Goal: Navigation & Orientation: Find specific page/section

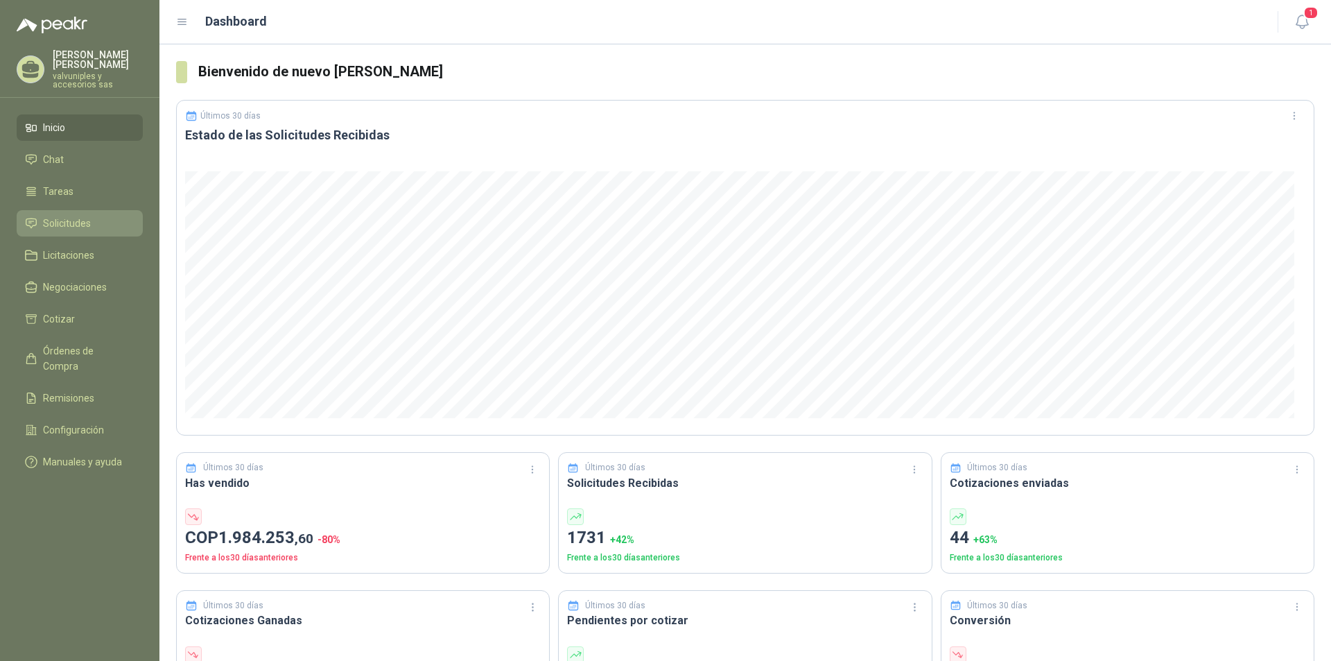
click at [71, 216] on span "Solicitudes" at bounding box center [67, 223] width 48 height 15
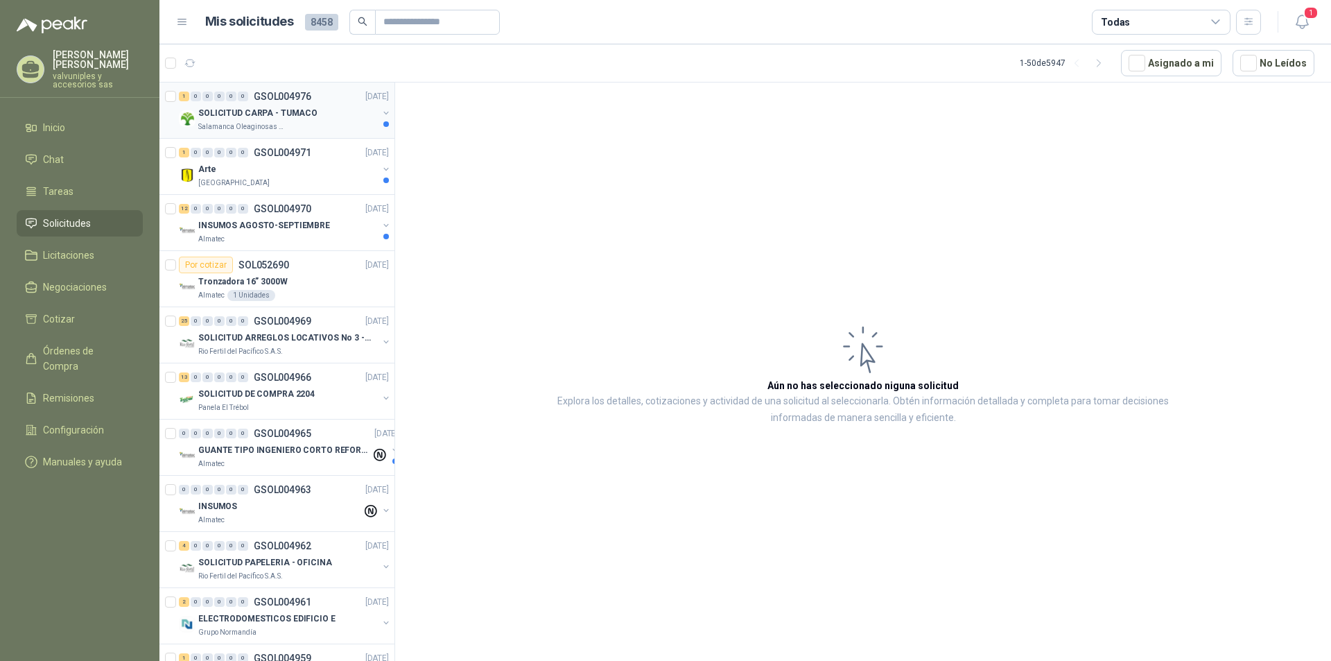
click at [259, 112] on p "SOLICITUD CARPA - TUMACO" at bounding box center [257, 113] width 119 height 13
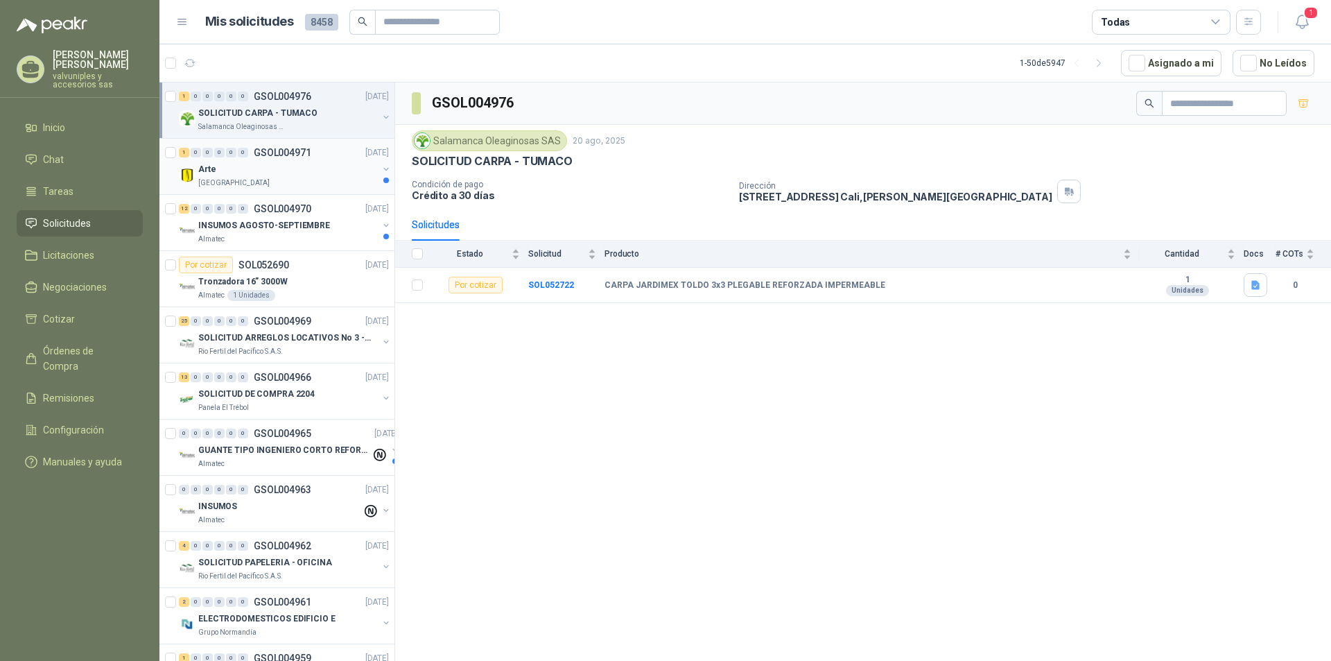
click at [232, 182] on p "[GEOGRAPHIC_DATA]" at bounding box center [233, 182] width 71 height 11
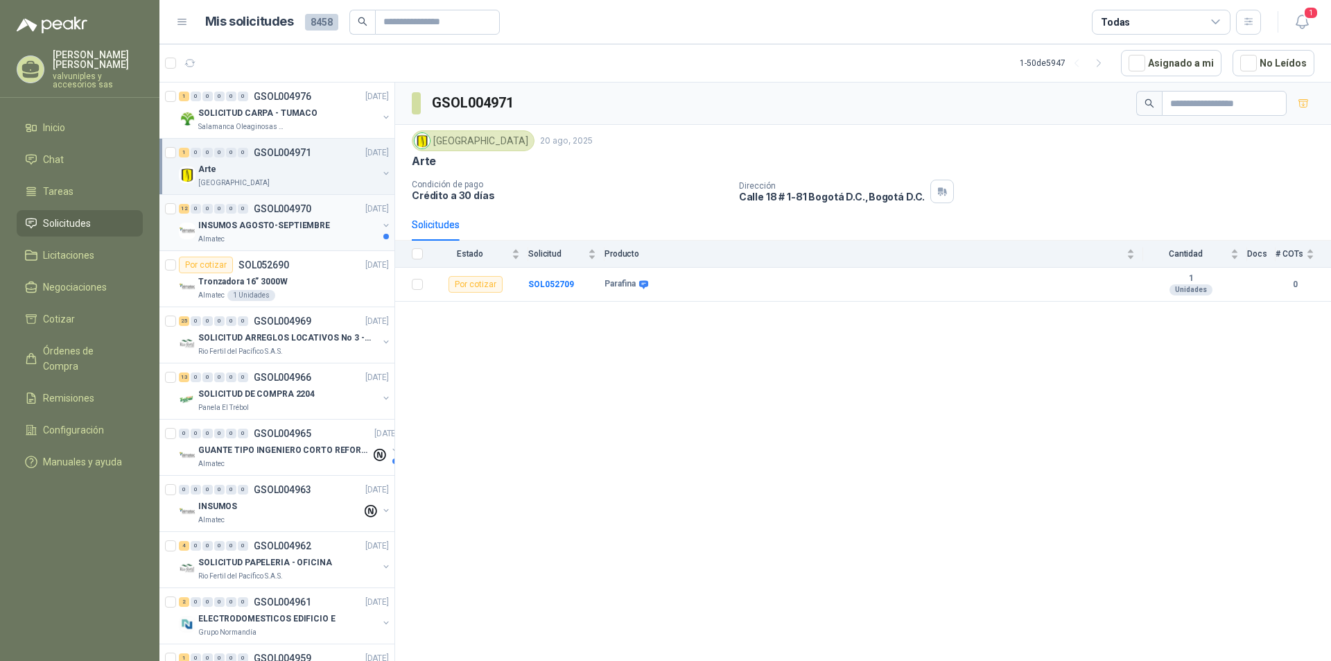
click at [238, 225] on p "INSUMOS AGOSTO-SEPTIEMBRE" at bounding box center [264, 225] width 132 height 13
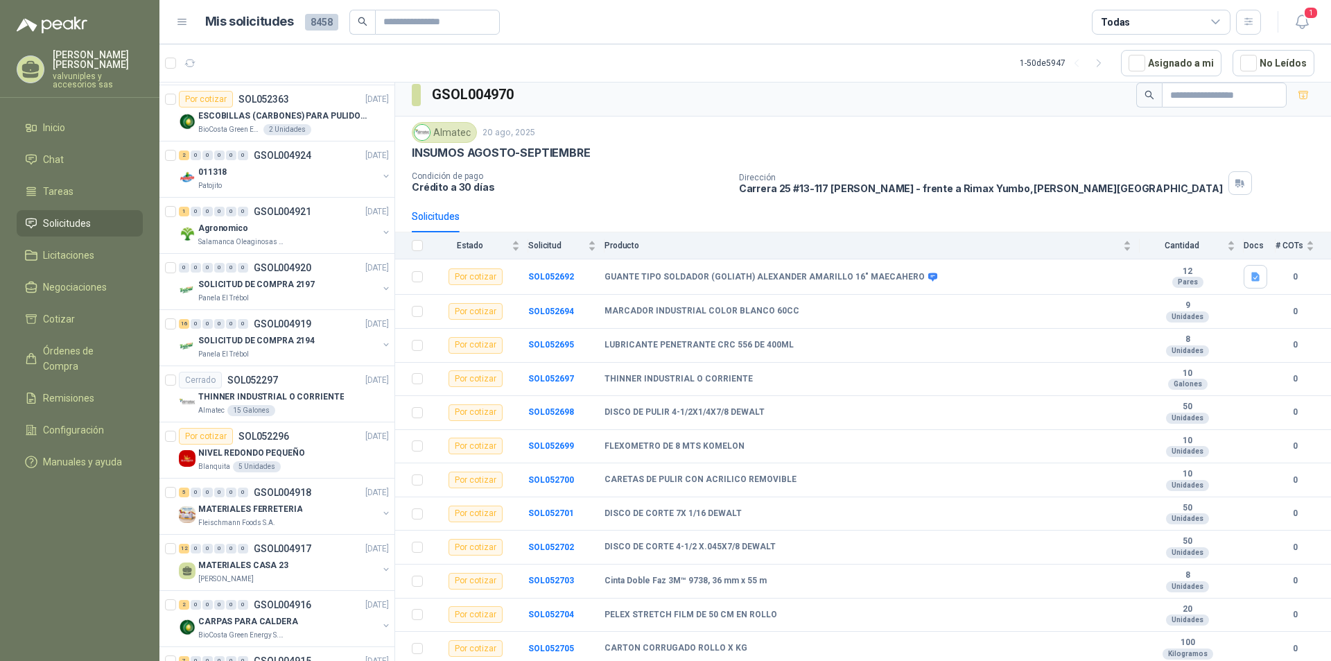
scroll to position [2255, 0]
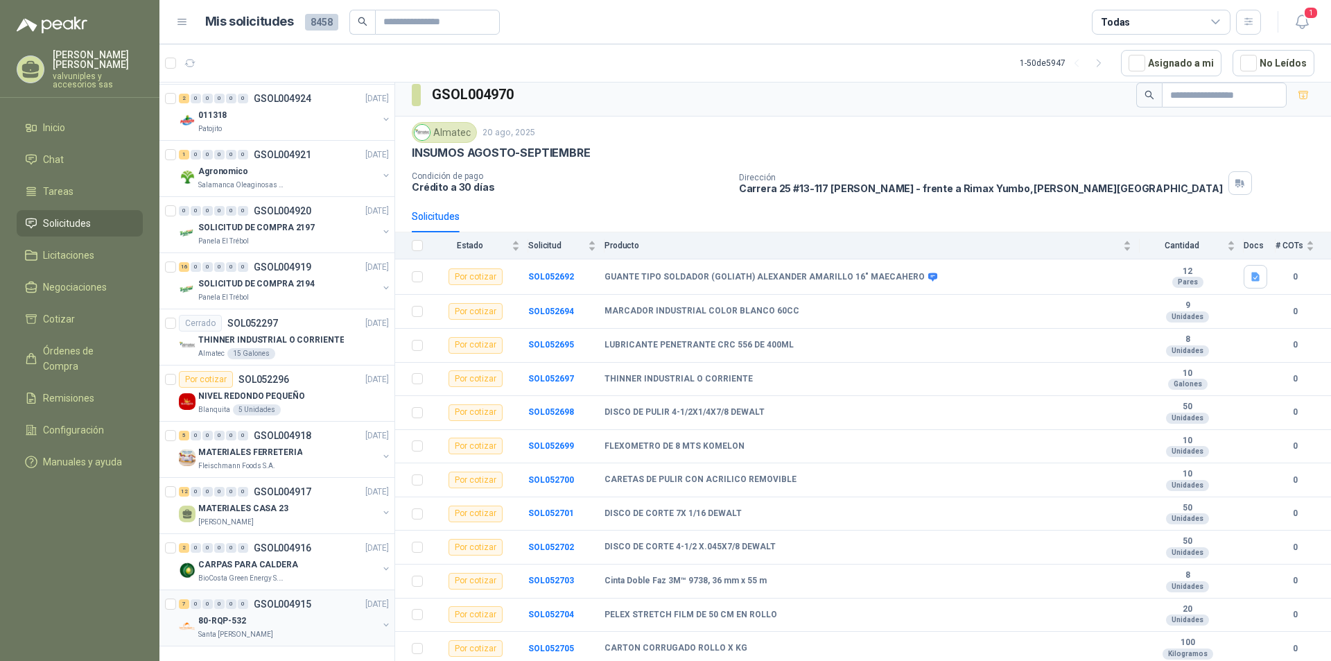
click at [231, 614] on p "80-RQP-532" at bounding box center [222, 620] width 48 height 13
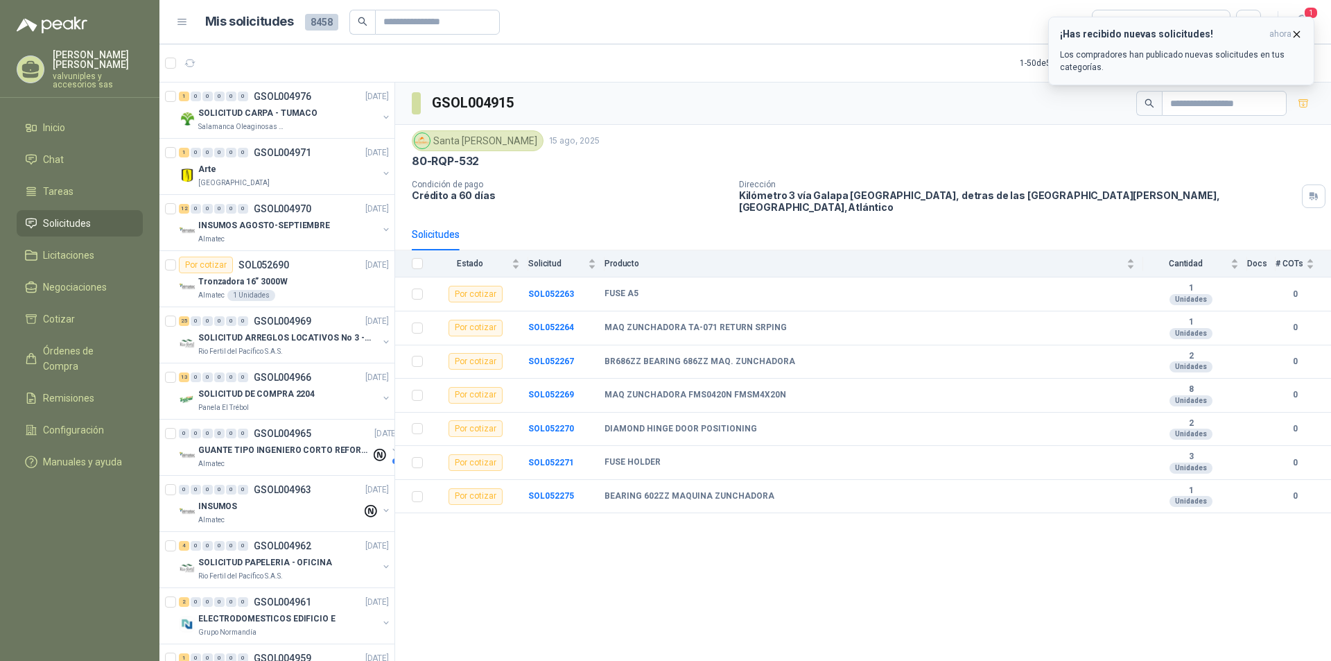
click at [1169, 35] on h3 "¡Has recibido nuevas solicitudes!" at bounding box center [1162, 34] width 204 height 12
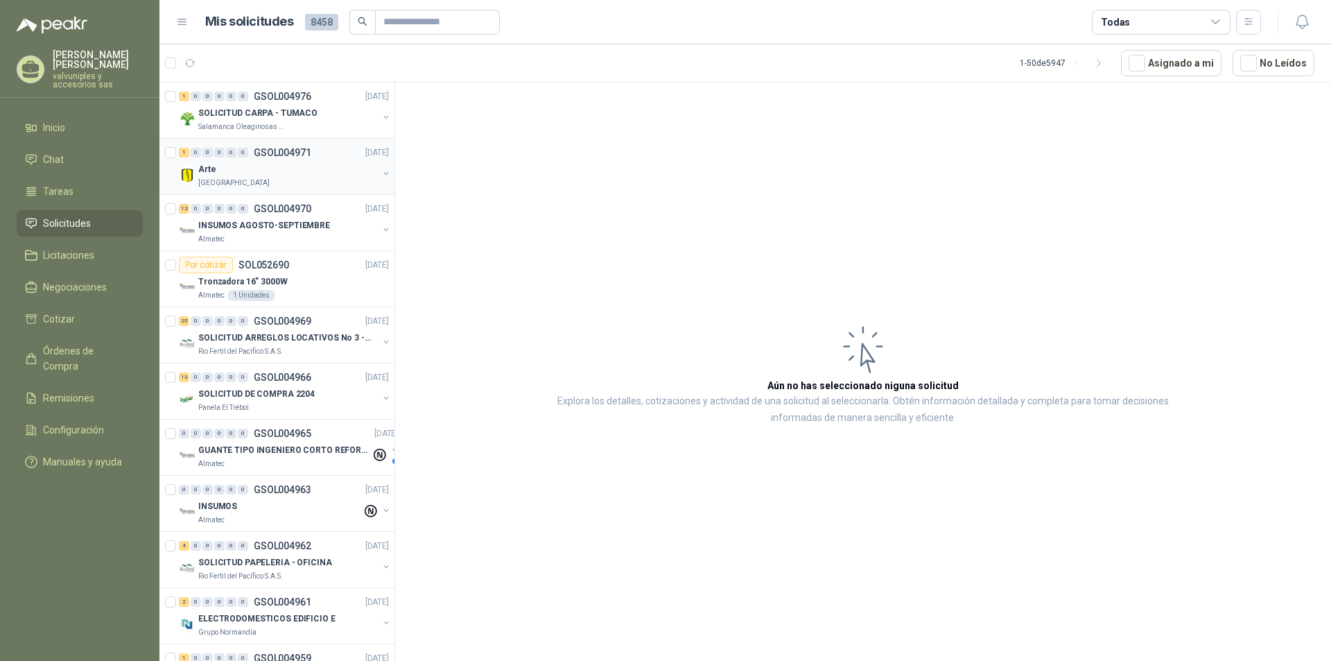
click at [225, 180] on p "[GEOGRAPHIC_DATA]" at bounding box center [233, 182] width 71 height 11
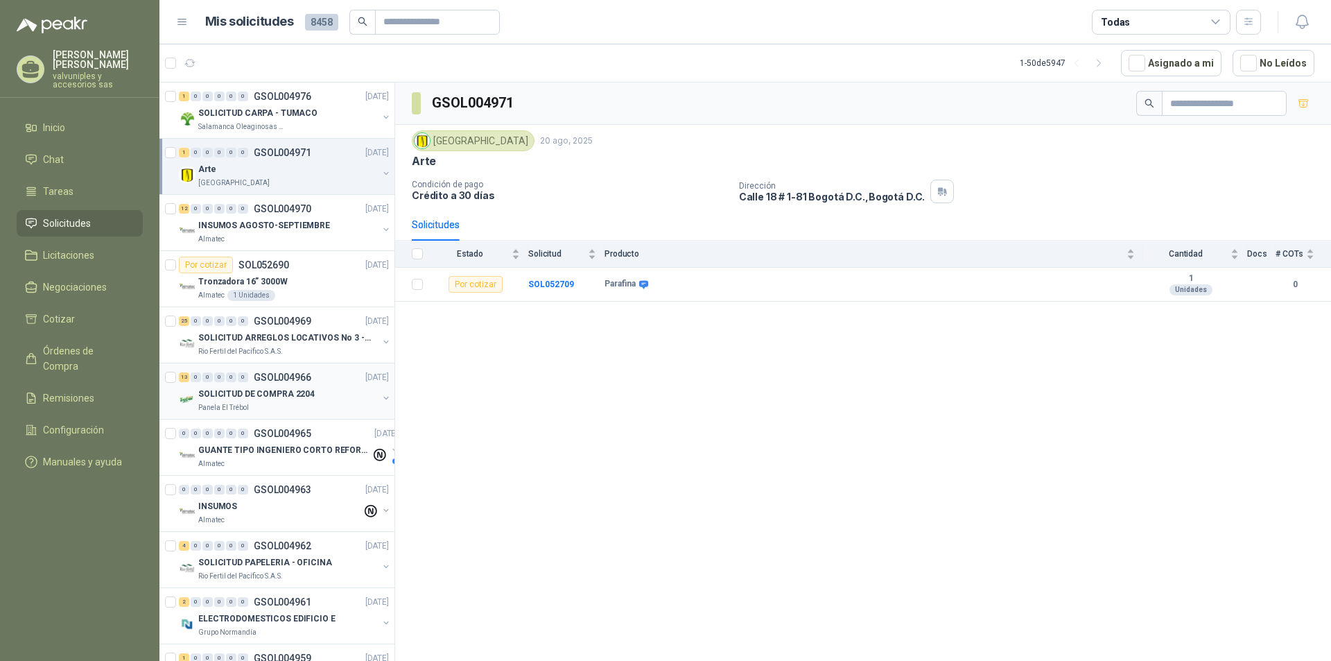
click at [266, 392] on p "SOLICITUD DE COMPRA 2204" at bounding box center [256, 393] width 116 height 13
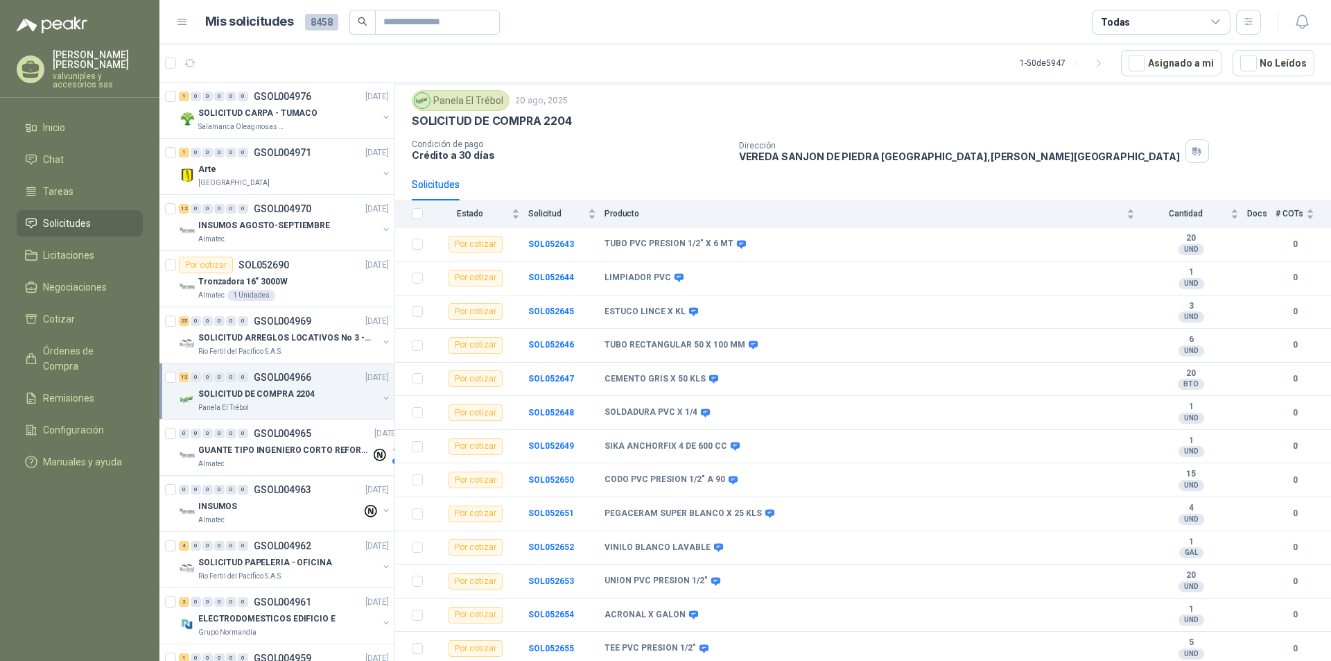
scroll to position [208, 0]
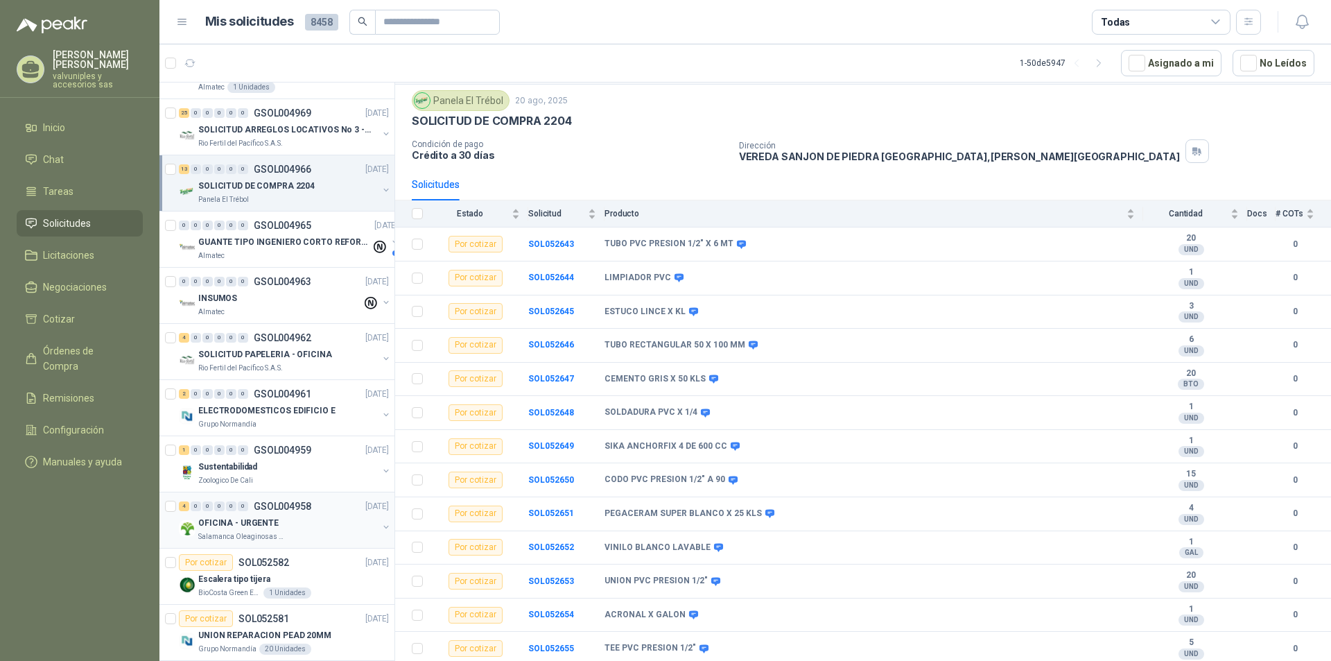
click at [226, 528] on p "OFICINA - URGENTE" at bounding box center [238, 522] width 80 height 13
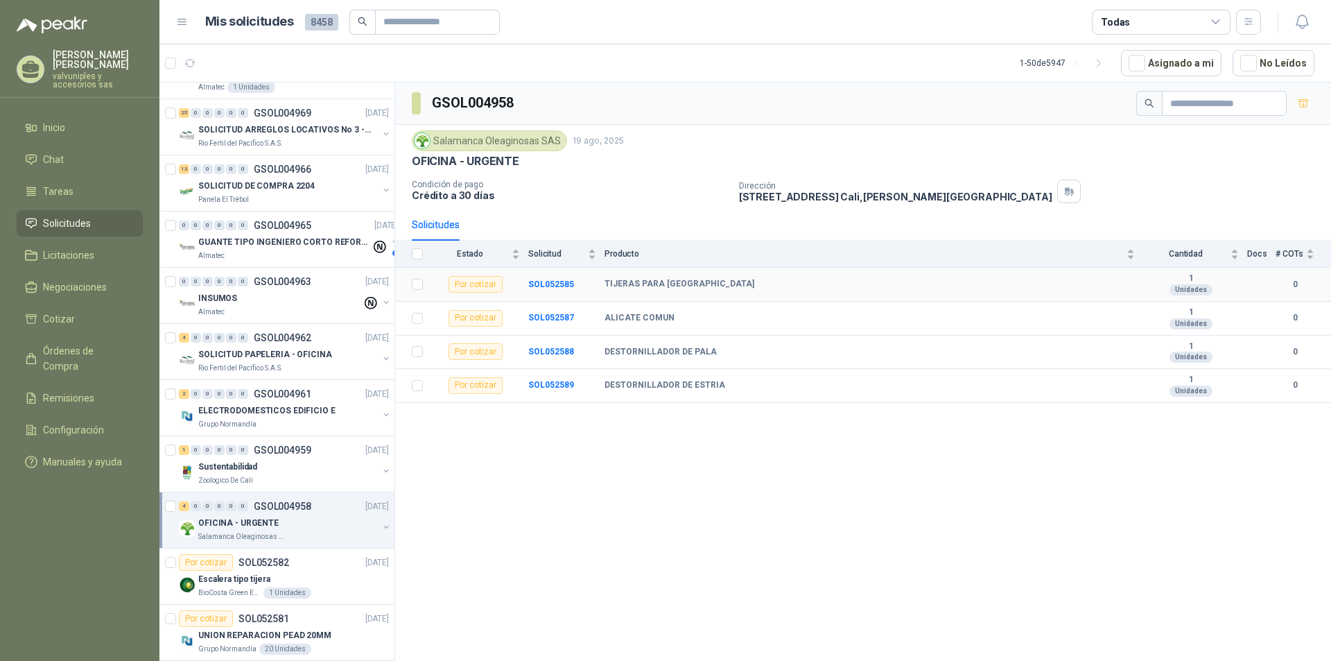
drag, startPoint x: 606, startPoint y: 284, endPoint x: 753, endPoint y: 286, distance: 147.0
click at [753, 286] on div "TIJERAS PARA [GEOGRAPHIC_DATA]" at bounding box center [869, 284] width 530 height 11
copy b "TIJERAS PARA [GEOGRAPHIC_DATA]"
click at [872, 283] on div "TIJERAS PARA [GEOGRAPHIC_DATA]" at bounding box center [869, 284] width 530 height 11
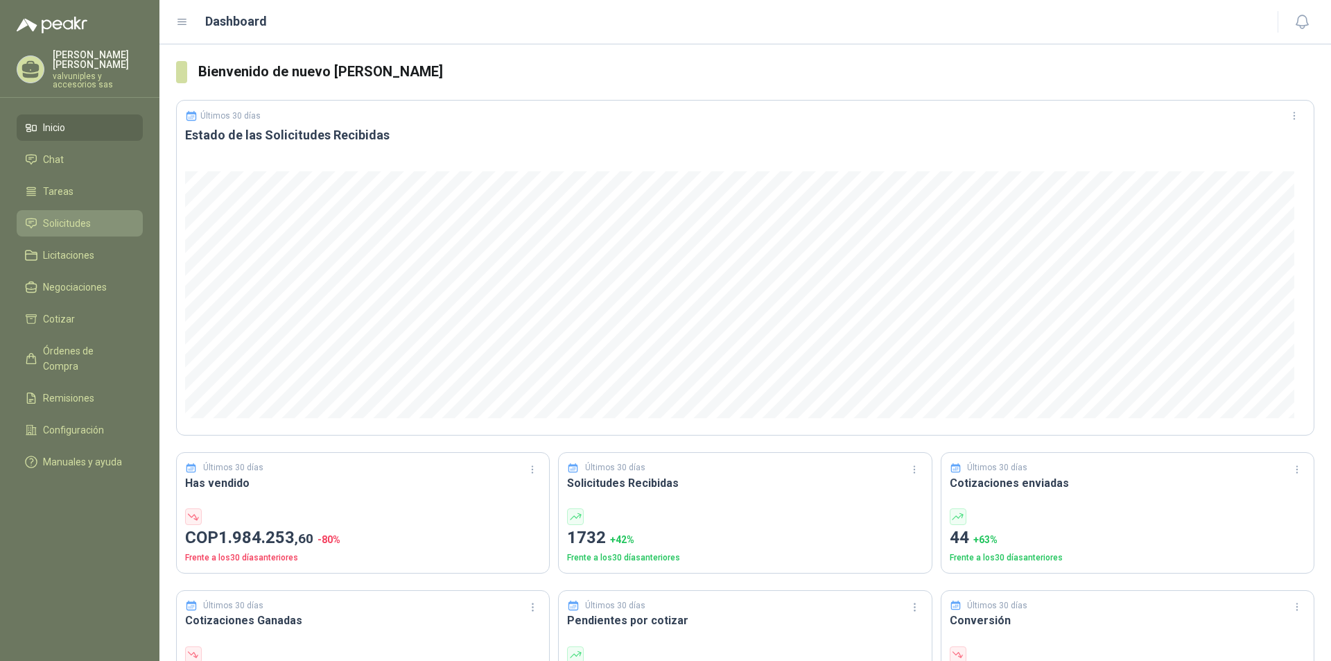
click at [57, 216] on span "Solicitudes" at bounding box center [67, 223] width 48 height 15
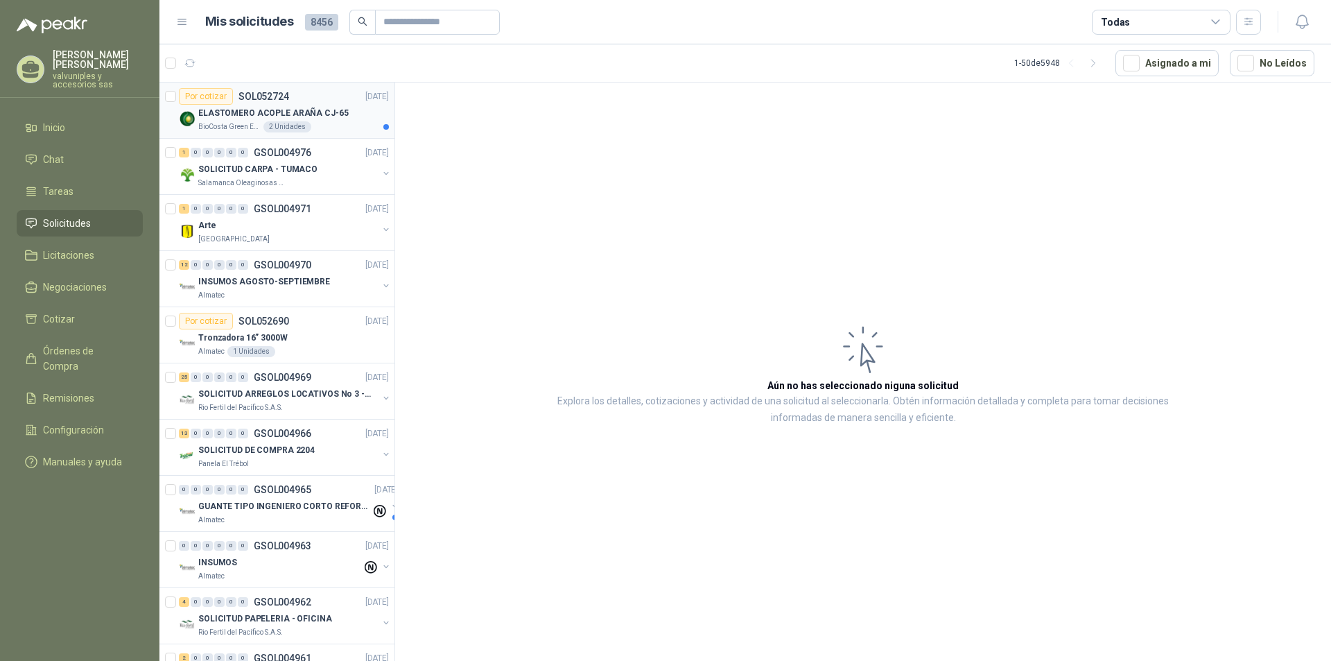
click at [228, 116] on p "ELASTOMERO ACOPLE ARAÑA CJ-65" at bounding box center [273, 113] width 150 height 13
